Goal: Task Accomplishment & Management: Manage account settings

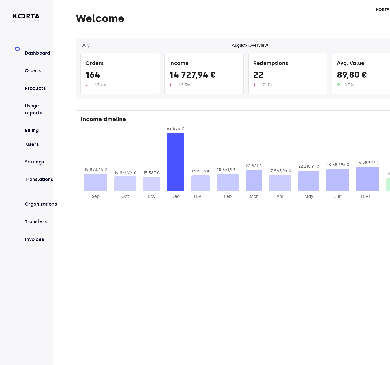
click at [46, 196] on div "beta Dashboard Orders Products Usage reports Billing Users Settings Translation…" at bounding box center [26, 182] width 53 height 365
click at [40, 198] on link "Organizations" at bounding box center [32, 202] width 15 height 11
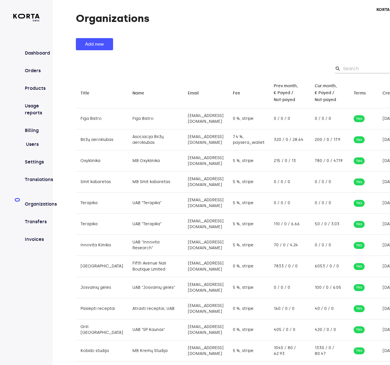
click at [128, 113] on td "Figa Bistro" at bounding box center [155, 118] width 55 height 21
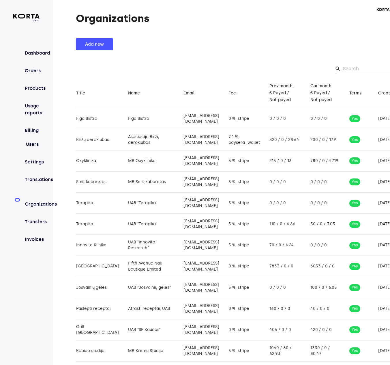
click at [305, 35] on div "Organizations Add new search clear Title arrow_downward Name arrow_downward Ema…" at bounding box center [237, 282] width 369 height 538
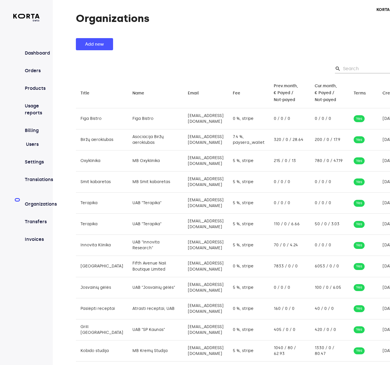
click at [321, 115] on td "0 / 0 / 0" at bounding box center [329, 118] width 39 height 21
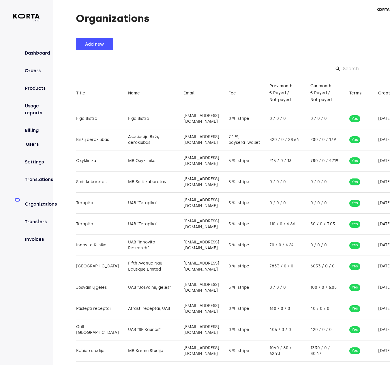
click at [291, 28] on div "Organizations Add new search clear Title arrow_downward Name arrow_downward Ema…" at bounding box center [237, 282] width 369 height 538
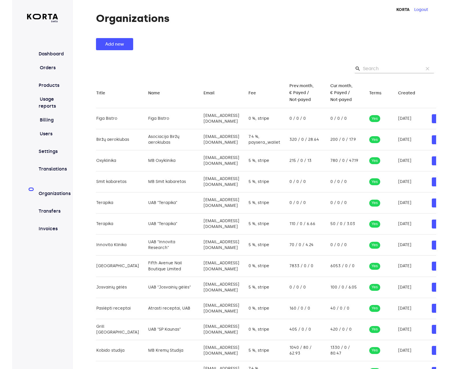
scroll to position [0, 0]
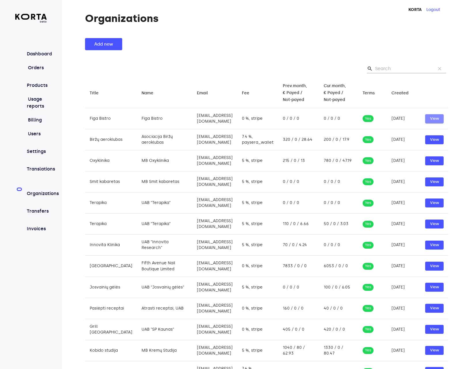
click at [394, 117] on span "View" at bounding box center [435, 118] width 13 height 7
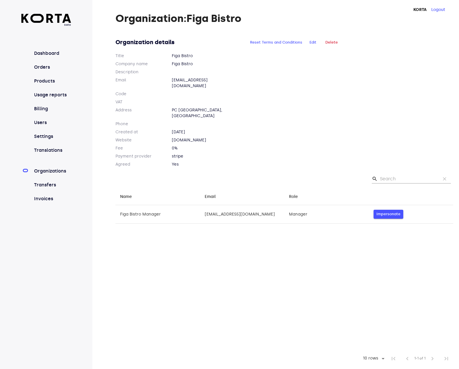
click at [377, 211] on span "Impersonate" at bounding box center [388, 214] width 24 height 7
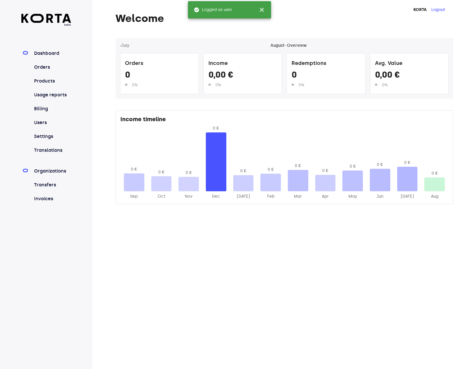
click at [46, 173] on link "Organizations" at bounding box center [52, 171] width 38 height 7
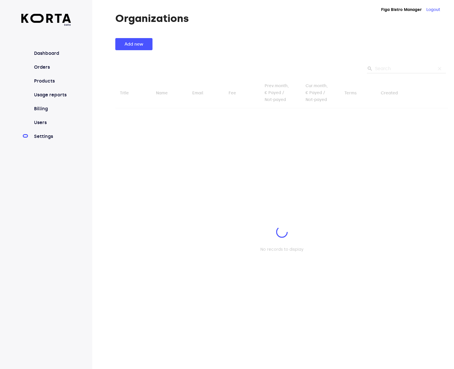
click at [48, 137] on link "Settings" at bounding box center [52, 136] width 38 height 7
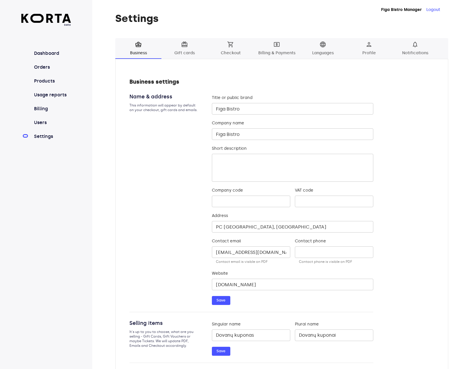
click at [275, 46] on span "local_atm" at bounding box center [277, 44] width 7 height 7
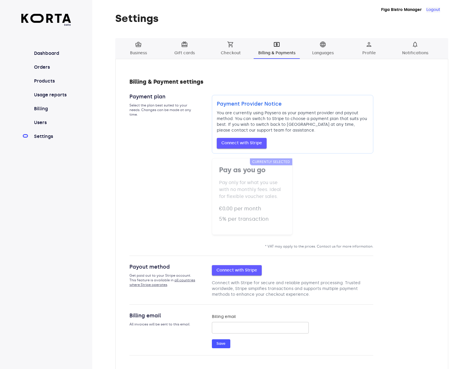
click at [433, 11] on button "Logout" at bounding box center [434, 10] width 14 height 6
